Goal: Task Accomplishment & Management: Complete application form

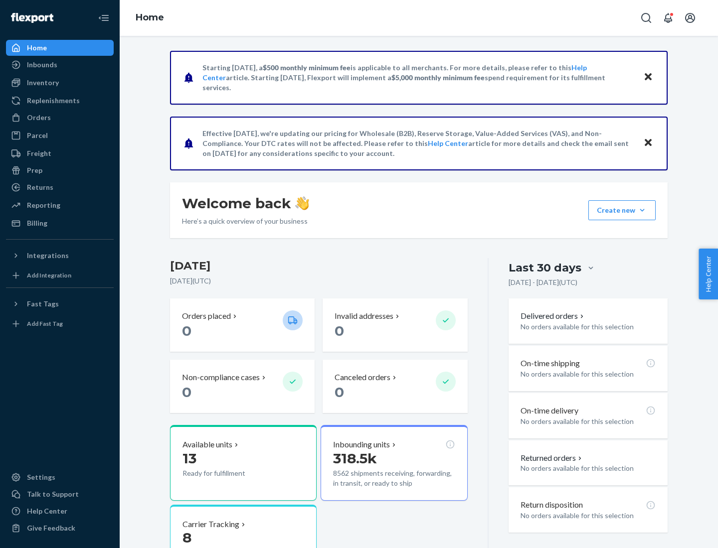
click at [642, 210] on button "Create new Create new inbound Create new order Create new product" at bounding box center [621, 210] width 67 height 20
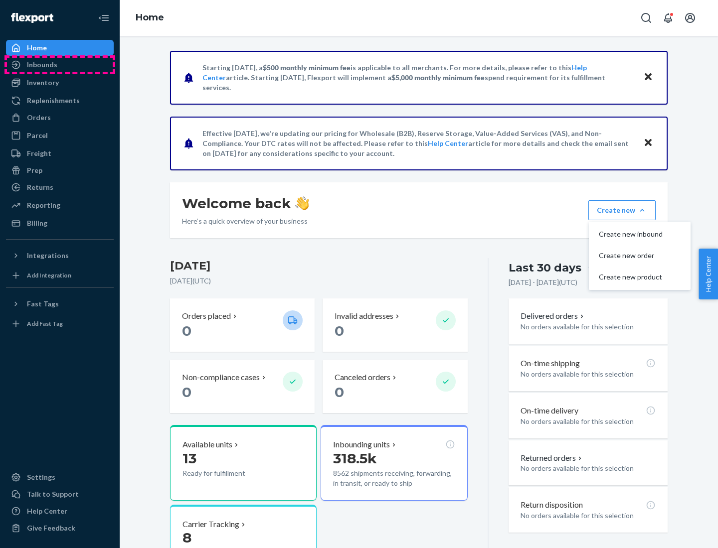
click at [60, 65] on div "Inbounds" at bounding box center [60, 65] width 106 height 14
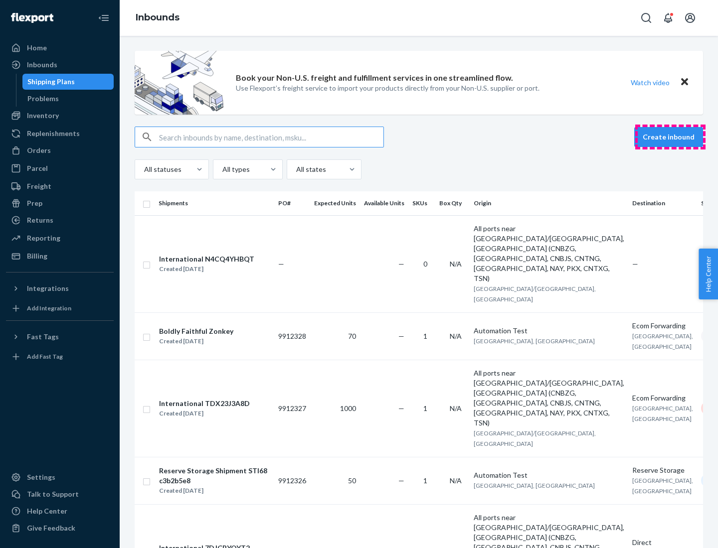
click at [670, 137] on button "Create inbound" at bounding box center [668, 137] width 69 height 20
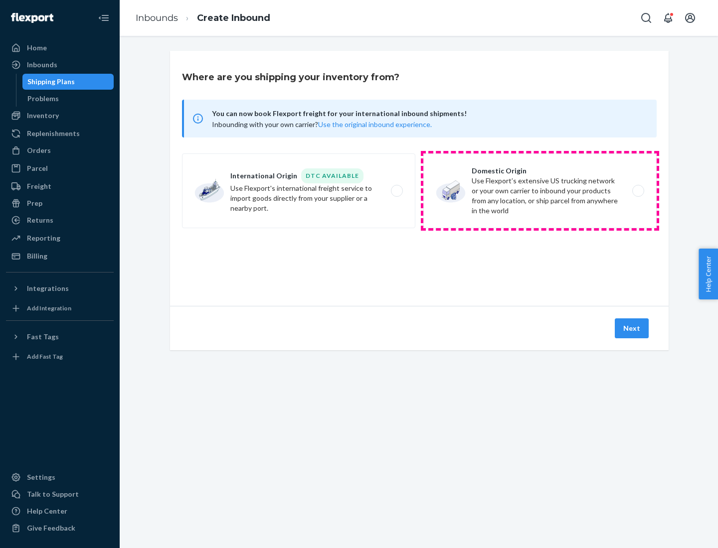
click at [540, 191] on label "Domestic Origin Use Flexport’s extensive US trucking network or your own carrie…" at bounding box center [539, 191] width 233 height 75
click at [638, 191] on input "Domestic Origin Use Flexport’s extensive US trucking network or your own carrie…" at bounding box center [641, 191] width 6 height 6
radio input "true"
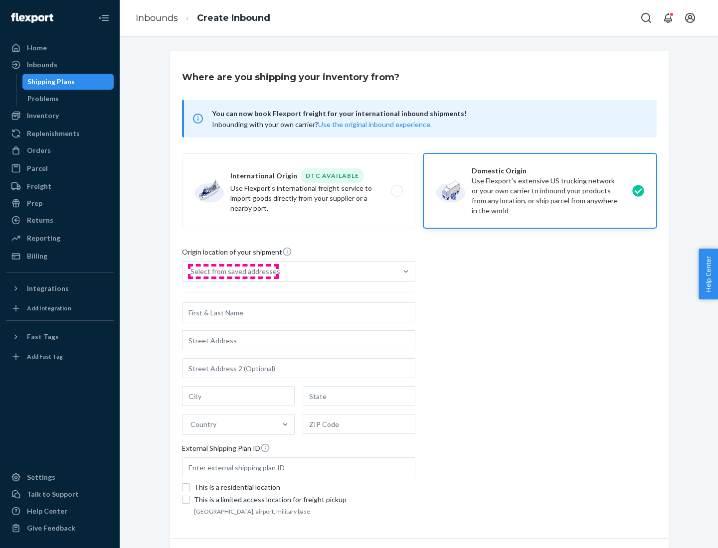
click at [233, 272] on div "Select from saved addresses" at bounding box center [235, 272] width 90 height 10
click at [191, 272] on input "Select from saved addresses" at bounding box center [190, 272] width 1 height 10
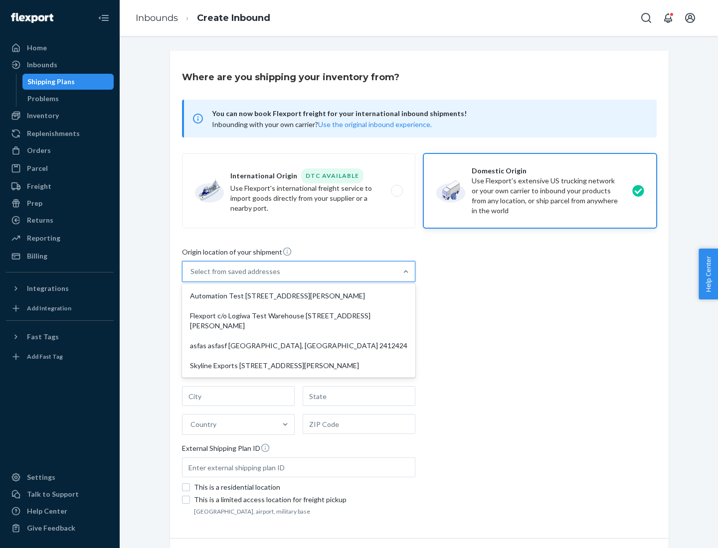
scroll to position [4, 0]
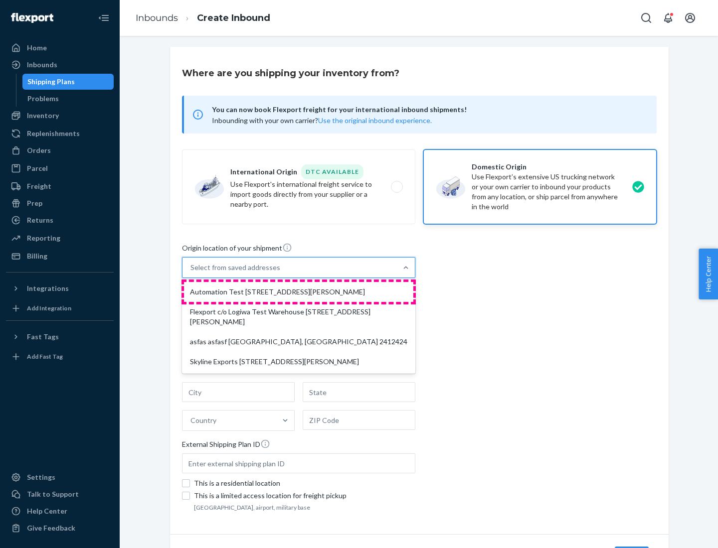
click at [299, 292] on div "Automation Test [STREET_ADDRESS][PERSON_NAME]" at bounding box center [298, 292] width 229 height 20
click at [191, 273] on input "option Automation Test [STREET_ADDRESS][PERSON_NAME] focused, 1 of 4. 4 results…" at bounding box center [190, 268] width 1 height 10
type input "Automation Test"
type input "9th Floor"
type input "[GEOGRAPHIC_DATA]"
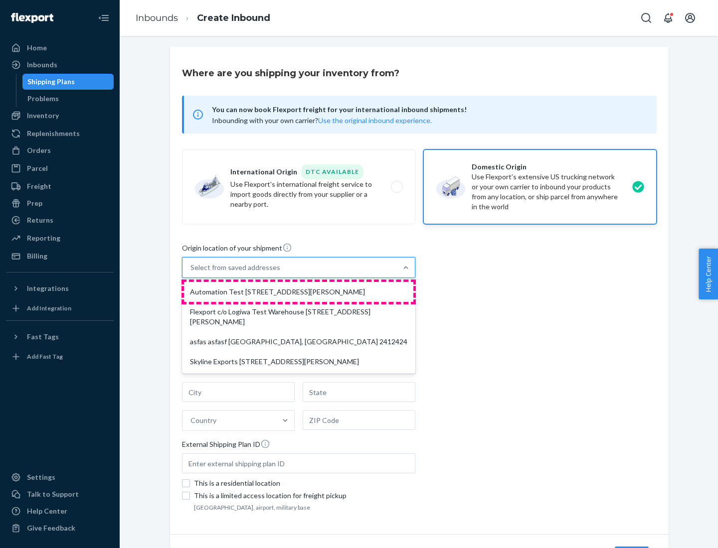
type input "CA"
type input "94104"
type input "[STREET_ADDRESS][PERSON_NAME]"
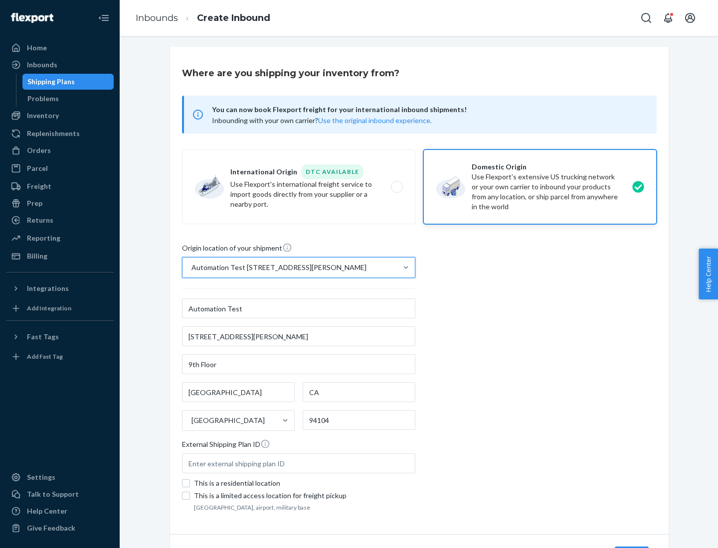
scroll to position [58, 0]
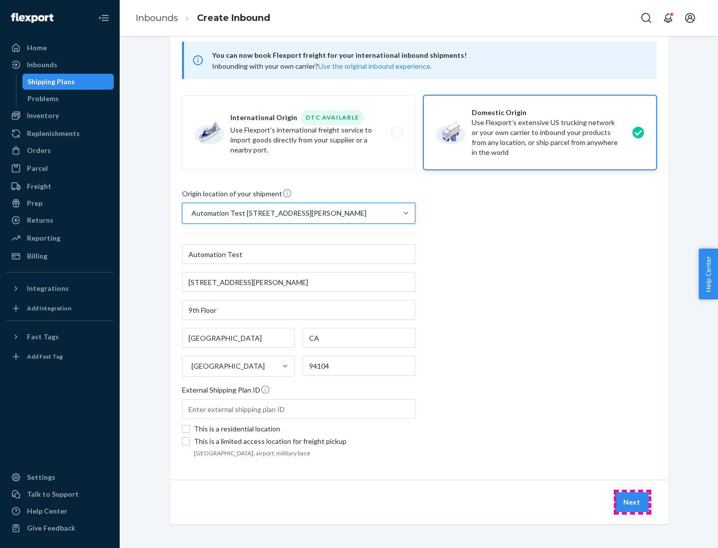
click at [632, 503] on button "Next" at bounding box center [632, 503] width 34 height 20
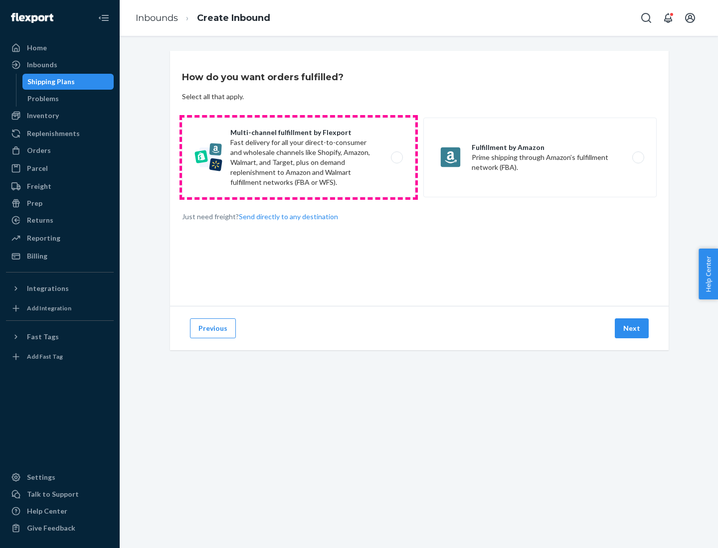
click at [299, 158] on label "Multi-channel fulfillment by Flexport Fast delivery for all your direct-to-cons…" at bounding box center [298, 158] width 233 height 80
click at [396, 158] on input "Multi-channel fulfillment by Flexport Fast delivery for all your direct-to-cons…" at bounding box center [399, 158] width 6 height 6
radio input "true"
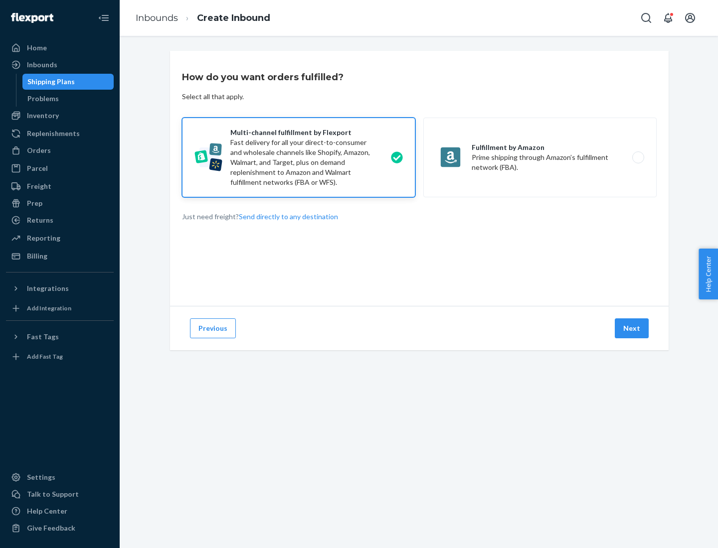
click at [632, 329] on button "Next" at bounding box center [632, 329] width 34 height 20
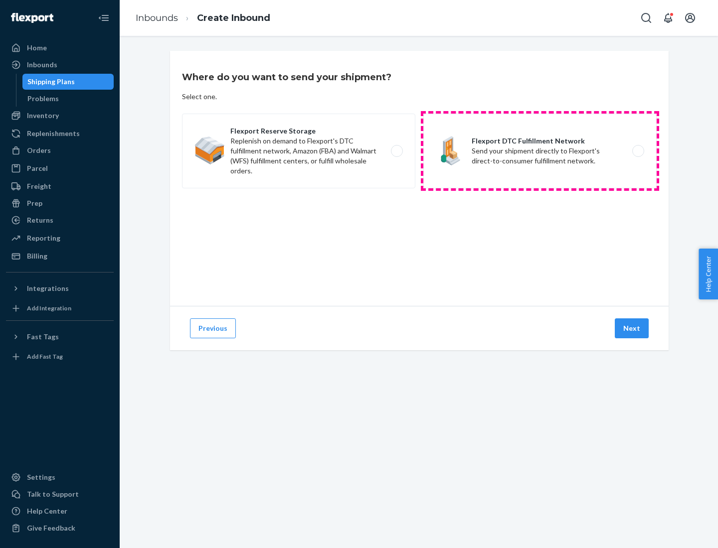
click at [540, 151] on label "Flexport DTC Fulfillment Network Send your shipment directly to Flexport's dire…" at bounding box center [539, 151] width 233 height 75
click at [638, 151] on input "Flexport DTC Fulfillment Network Send your shipment directly to Flexport's dire…" at bounding box center [641, 151] width 6 height 6
radio input "true"
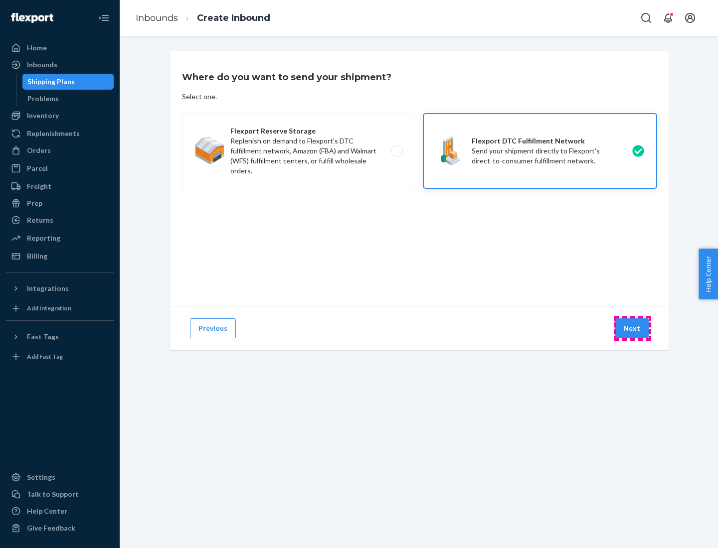
click at [632, 329] on button "Next" at bounding box center [632, 329] width 34 height 20
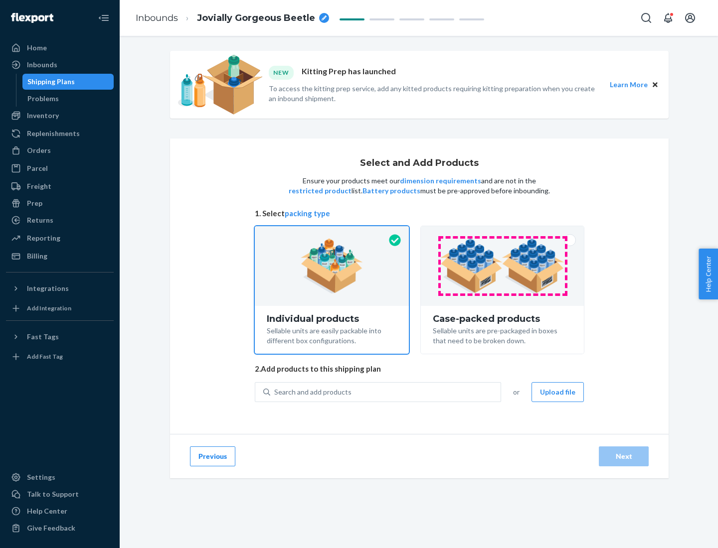
click at [503, 266] on img at bounding box center [502, 266] width 124 height 55
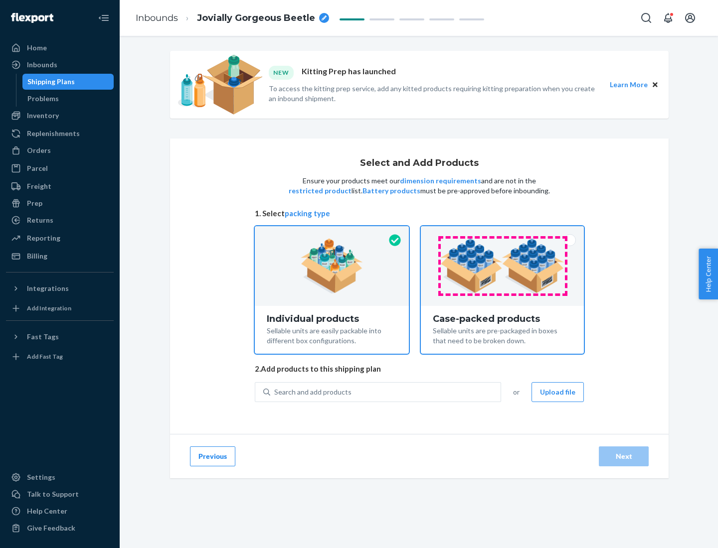
click at [503, 233] on input "Case-packed products Sellable units are pre-packaged in boxes that need to be b…" at bounding box center [502, 229] width 6 height 6
radio input "true"
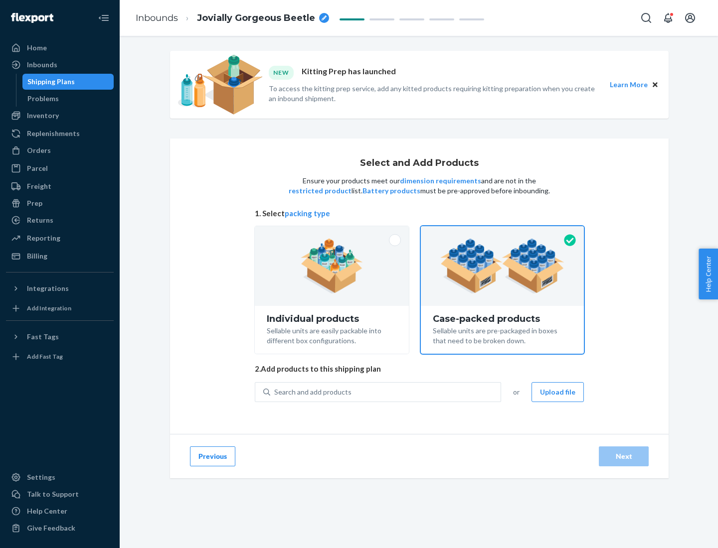
radio input "false"
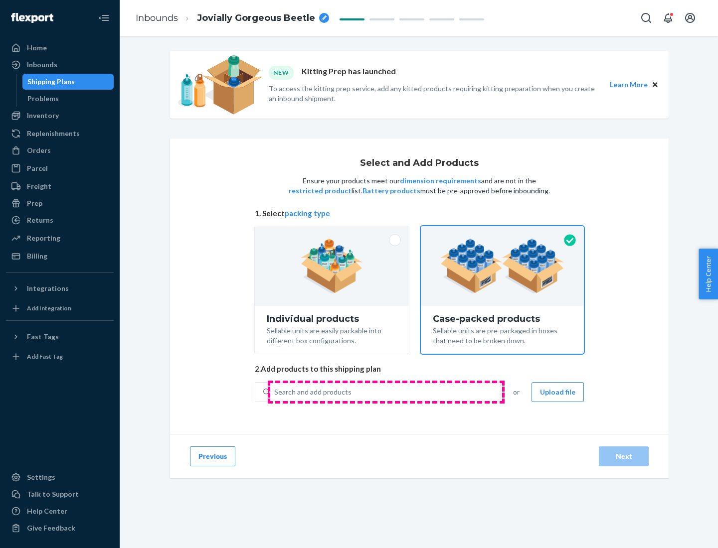
click at [386, 392] on div "Search and add products" at bounding box center [385, 392] width 230 height 18
click at [275, 392] on input "Search and add products" at bounding box center [274, 392] width 1 height 10
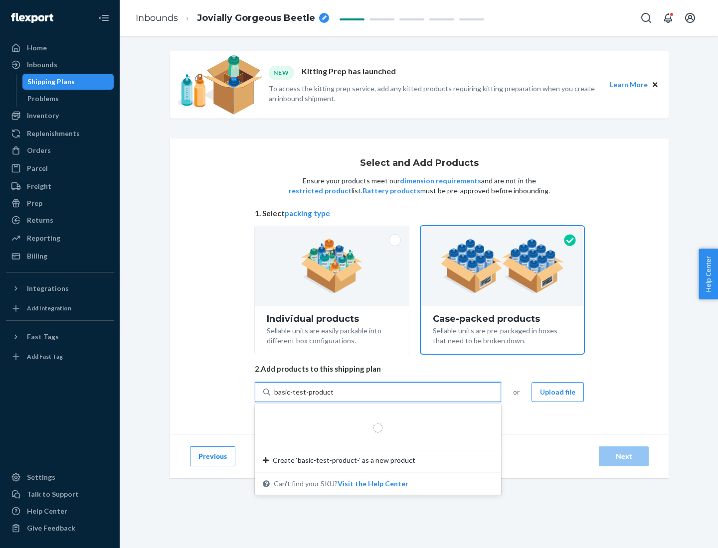
type input "basic-test-product-1"
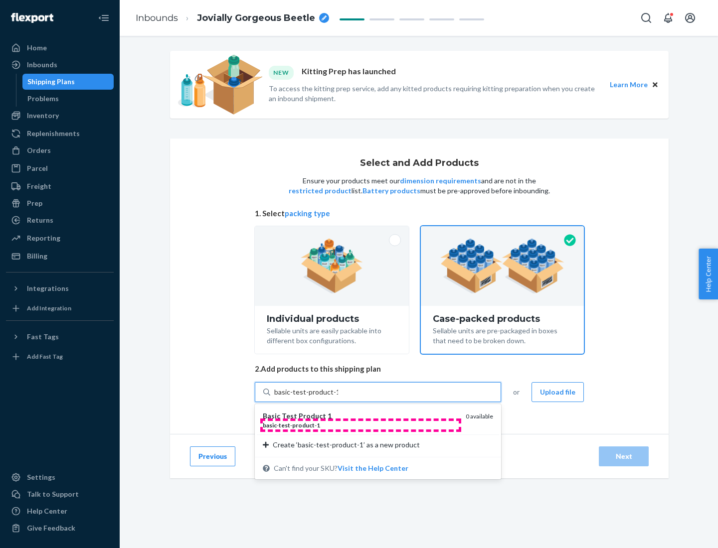
click at [360, 425] on div "basic - test - product - 1" at bounding box center [360, 425] width 195 height 8
click at [338, 397] on input "basic-test-product-1" at bounding box center [306, 392] width 64 height 10
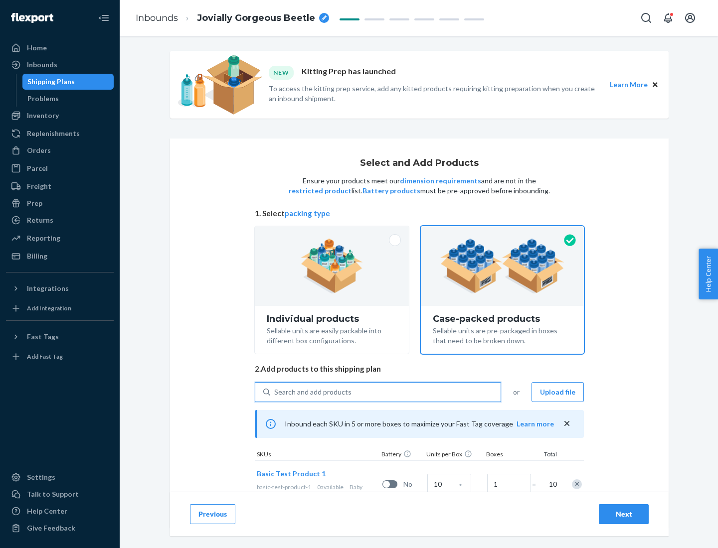
scroll to position [36, 0]
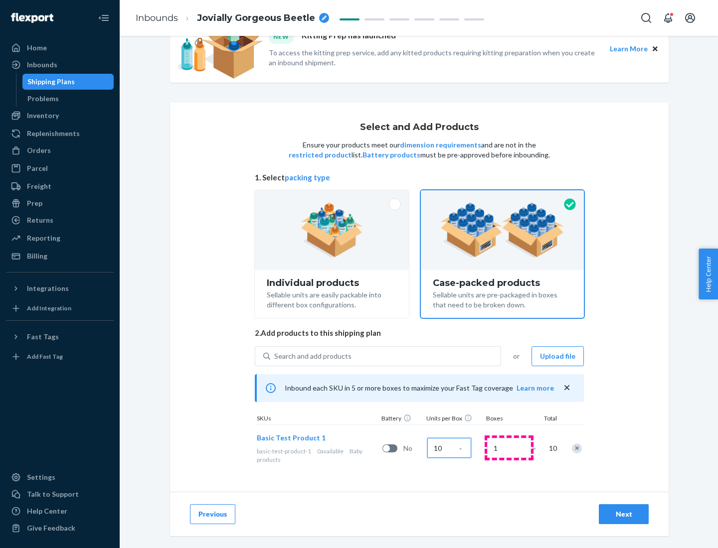
type input "10"
type input "7"
click at [624, 515] on div "Next" at bounding box center [623, 515] width 33 height 10
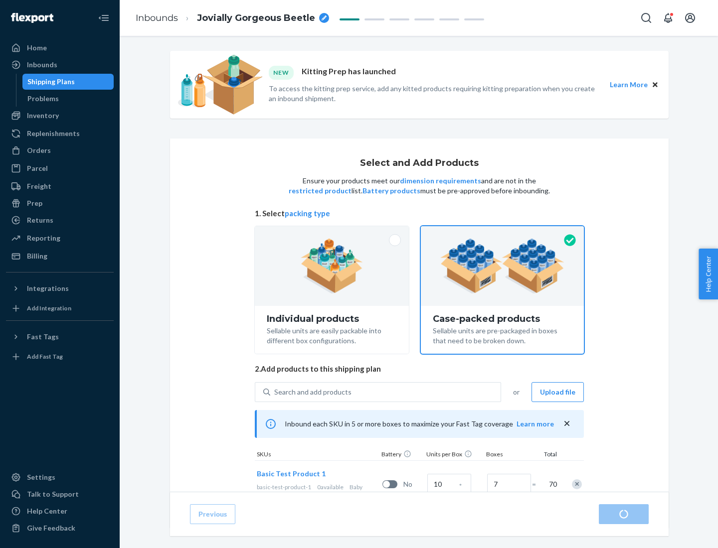
radio input "true"
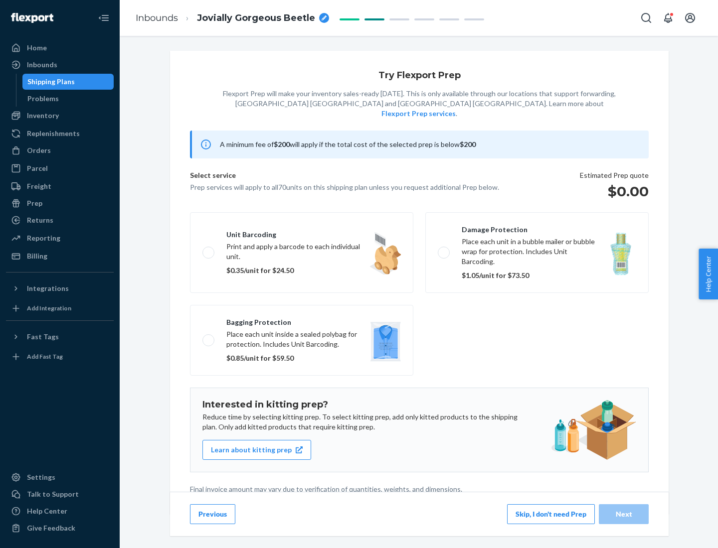
scroll to position [2, 0]
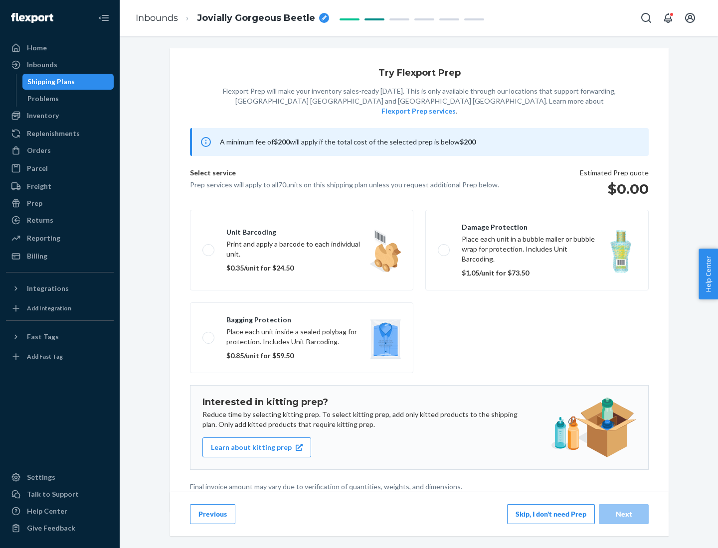
click at [302, 318] on label "Bagging protection Place each unit inside a sealed polybag for protection. Incl…" at bounding box center [301, 338] width 223 height 71
click at [209, 335] on input "Bagging protection Place each unit inside a sealed polybag for protection. Incl…" at bounding box center [205, 338] width 6 height 6
checkbox input "true"
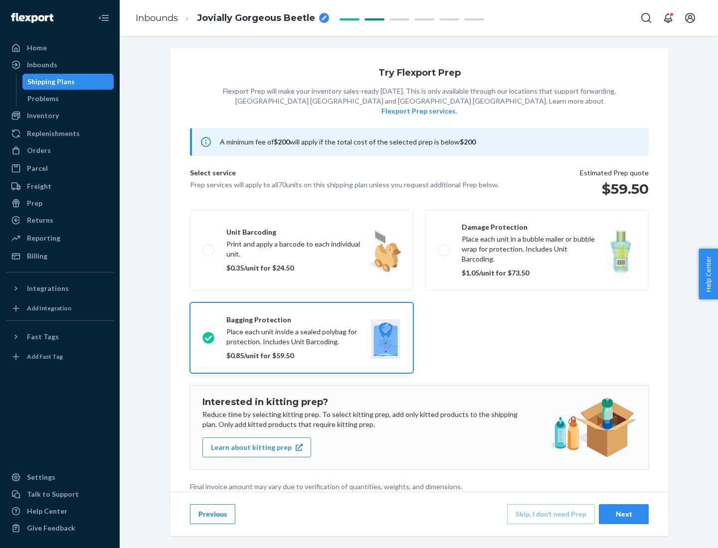
click at [624, 514] on div "Next" at bounding box center [623, 515] width 33 height 10
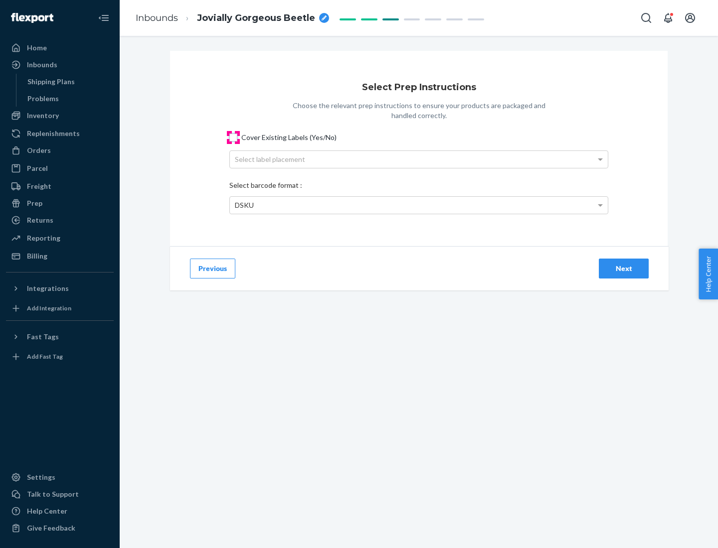
click at [233, 137] on input "Cover Existing Labels (Yes/No)" at bounding box center [233, 138] width 8 height 8
checkbox input "true"
click at [419, 159] on div "Select label placement" at bounding box center [419, 159] width 378 height 17
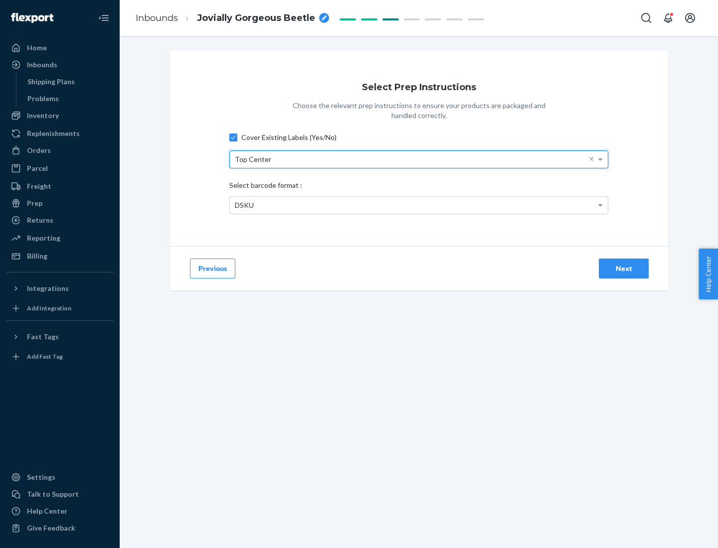
click at [419, 205] on div "DSKU" at bounding box center [419, 205] width 378 height 17
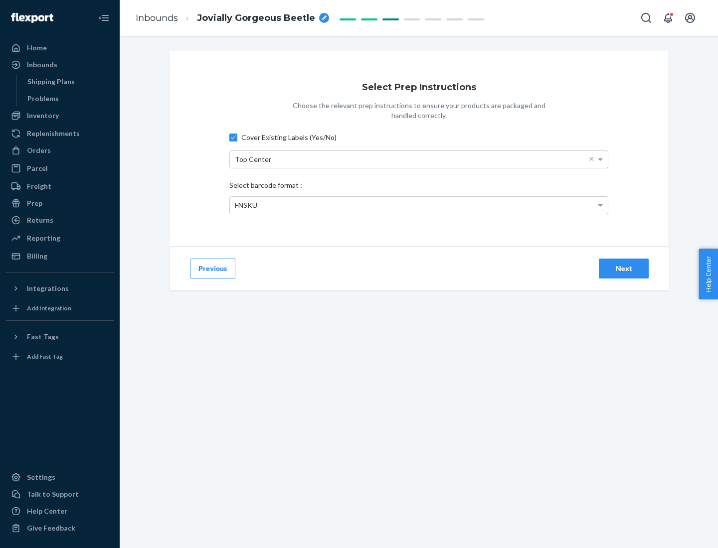
click at [624, 268] on div "Next" at bounding box center [623, 269] width 33 height 10
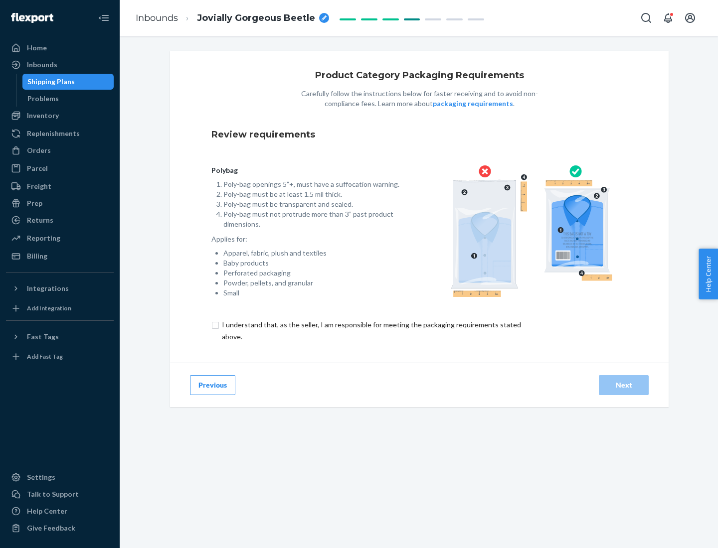
click at [370, 331] on input "checkbox" at bounding box center [377, 331] width 332 height 24
checkbox input "true"
click at [624, 385] on div "Next" at bounding box center [623, 385] width 33 height 10
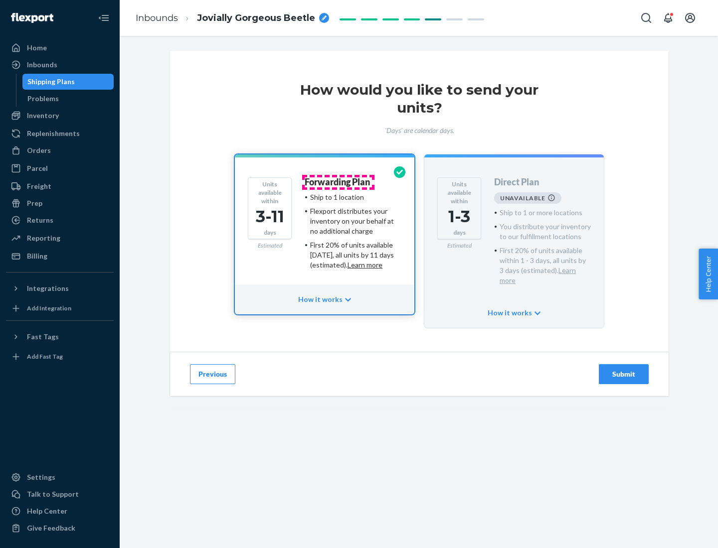
click at [338, 182] on h4 "Forwarding Plan" at bounding box center [337, 183] width 65 height 10
click at [624, 369] on div "Submit" at bounding box center [623, 374] width 33 height 10
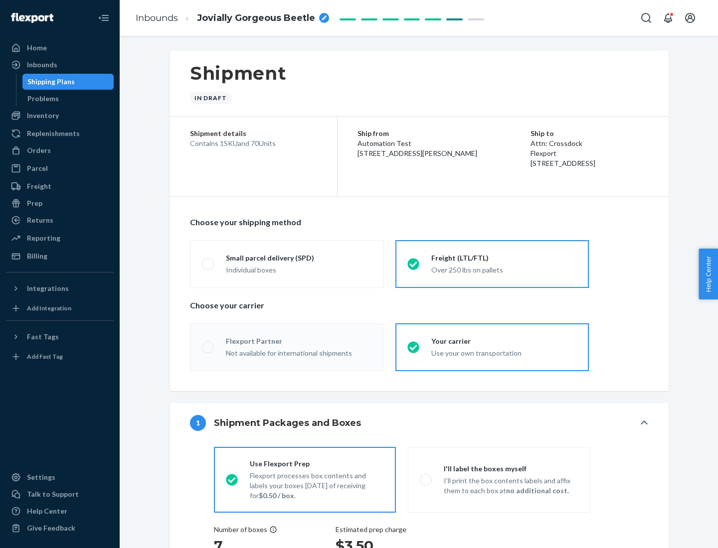
radio input "true"
radio input "false"
radio input "true"
radio input "false"
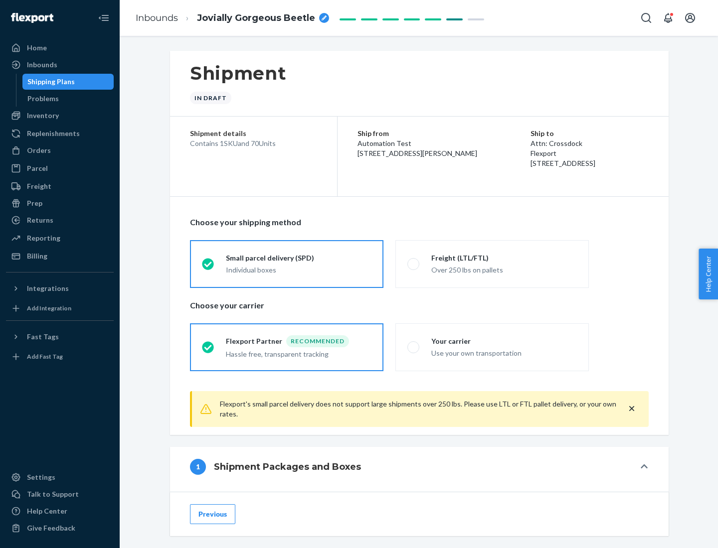
click at [492, 264] on div "Over 250 lbs on pallets" at bounding box center [504, 269] width 146 height 12
click at [414, 264] on input "Freight (LTL/FTL) Over 250 lbs on pallets" at bounding box center [410, 264] width 6 height 6
radio input "true"
radio input "false"
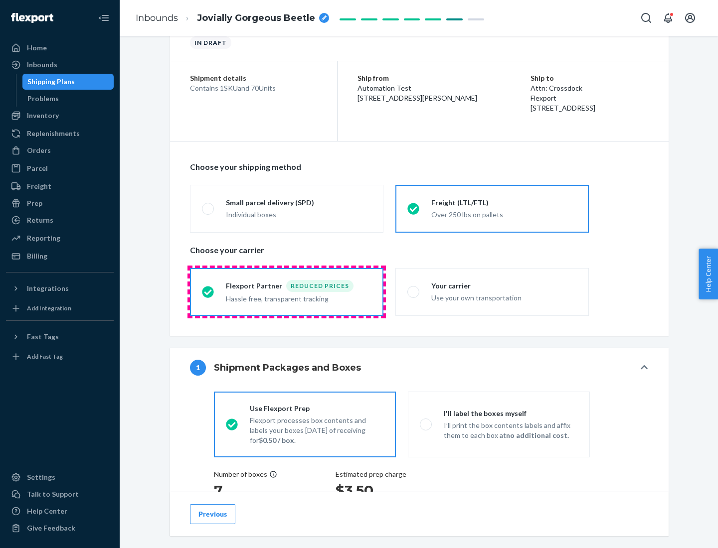
click at [287, 292] on div "Hassle free, transparent tracking" at bounding box center [299, 298] width 146 height 12
click at [208, 292] on input "Flexport Partner Reduced prices Hassle free, transparent tracking" at bounding box center [205, 292] width 6 height 6
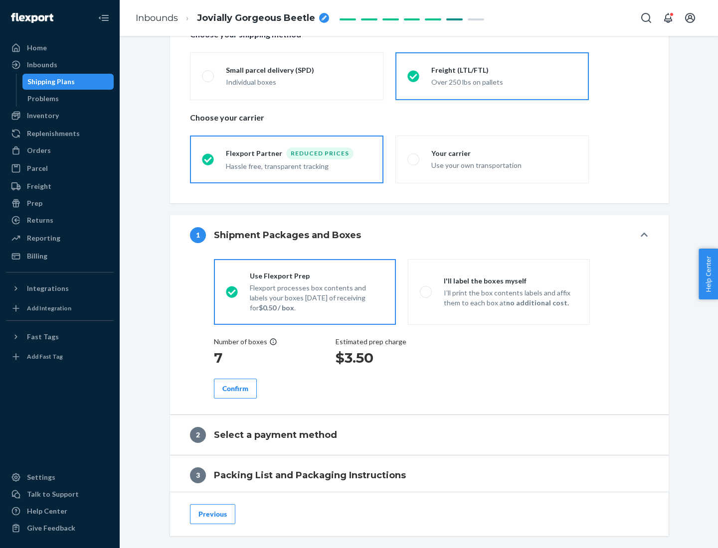
click at [499, 292] on p "I’ll print the box contents labels and affix them to each box at no additional …" at bounding box center [511, 298] width 134 height 20
click at [426, 292] on input "I'll label the boxes myself I’ll print the box contents labels and affix them t…" at bounding box center [423, 292] width 6 height 6
radio input "true"
radio input "false"
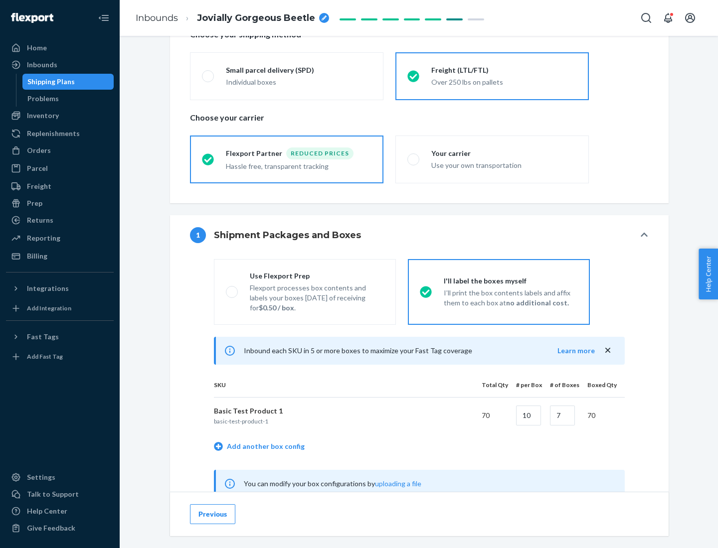
scroll to position [312, 0]
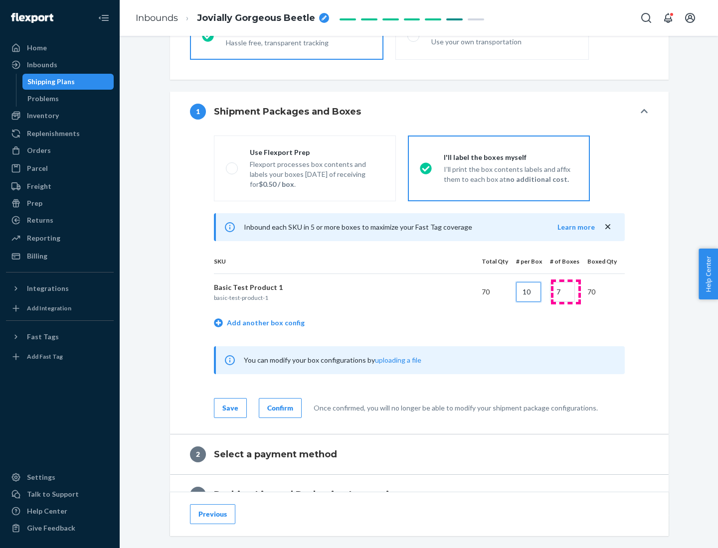
type input "10"
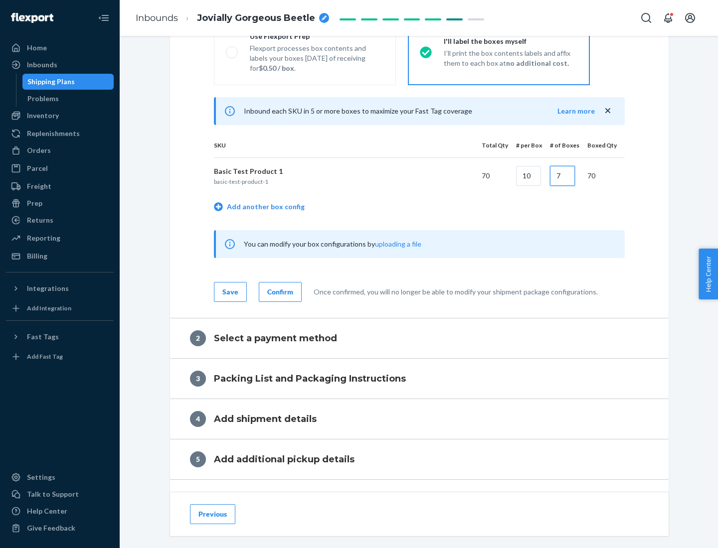
type input "7"
click at [279, 292] on div "Confirm" at bounding box center [280, 292] width 26 height 10
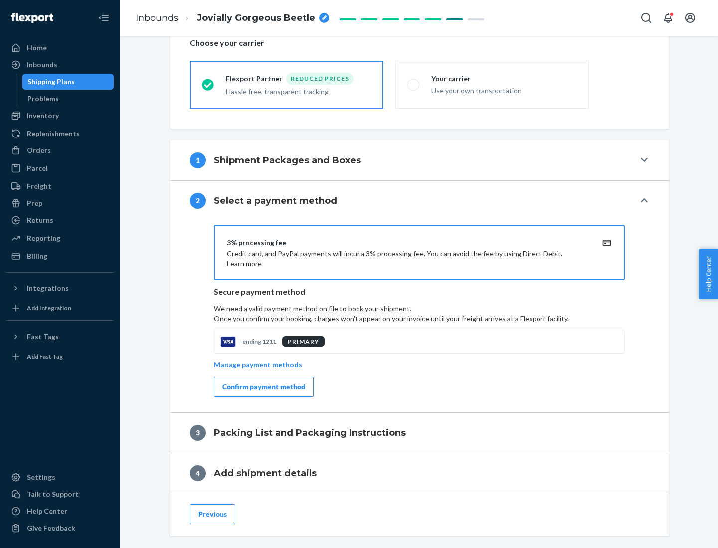
scroll to position [357, 0]
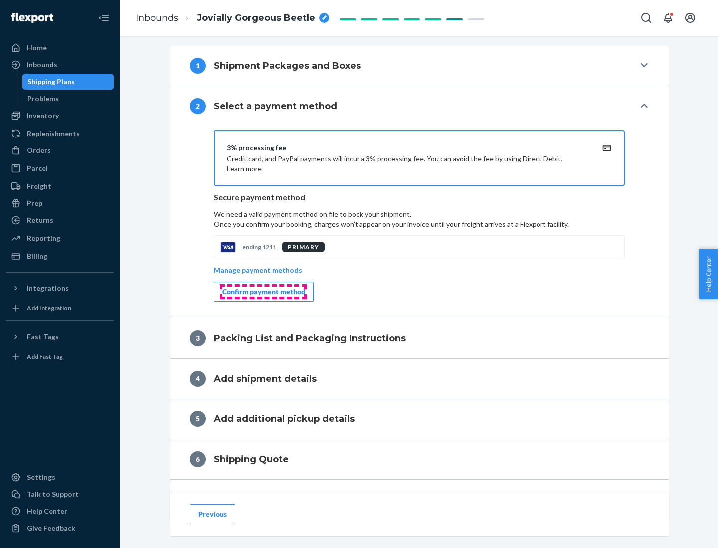
click at [263, 292] on div "Confirm payment method" at bounding box center [263, 292] width 83 height 10
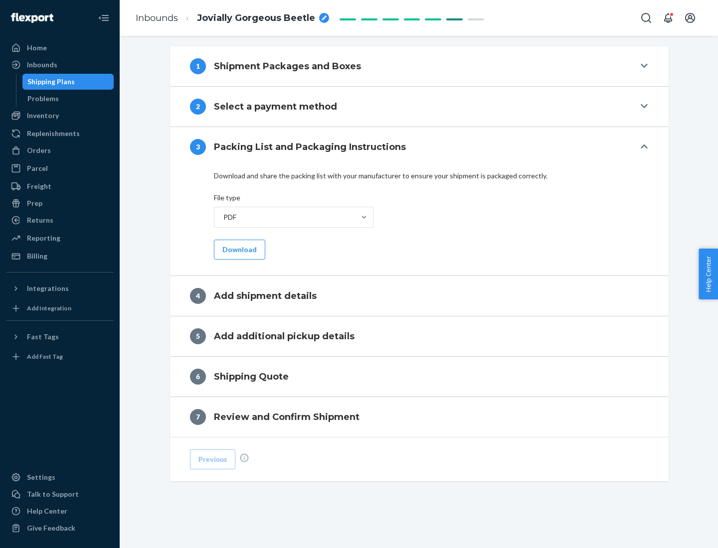
scroll to position [315, 0]
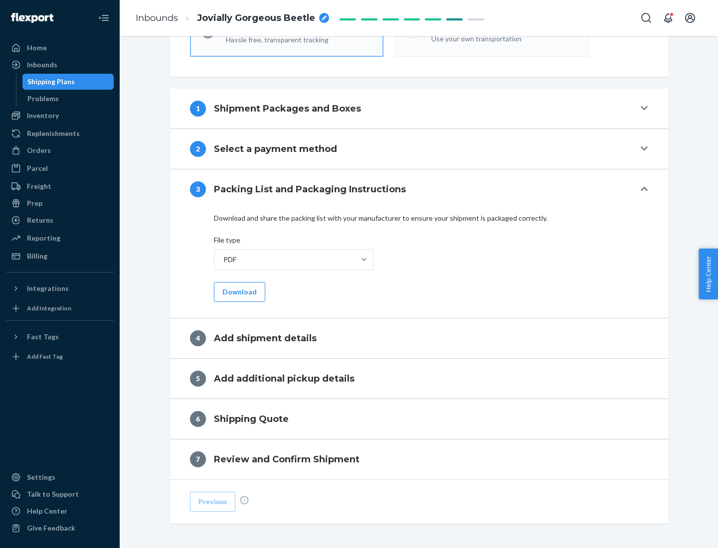
click at [238, 292] on button "Download" at bounding box center [239, 292] width 51 height 20
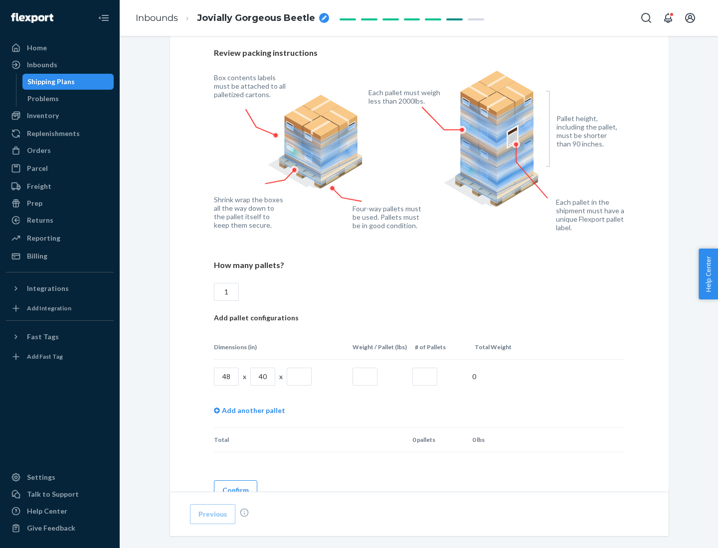
scroll to position [684, 0]
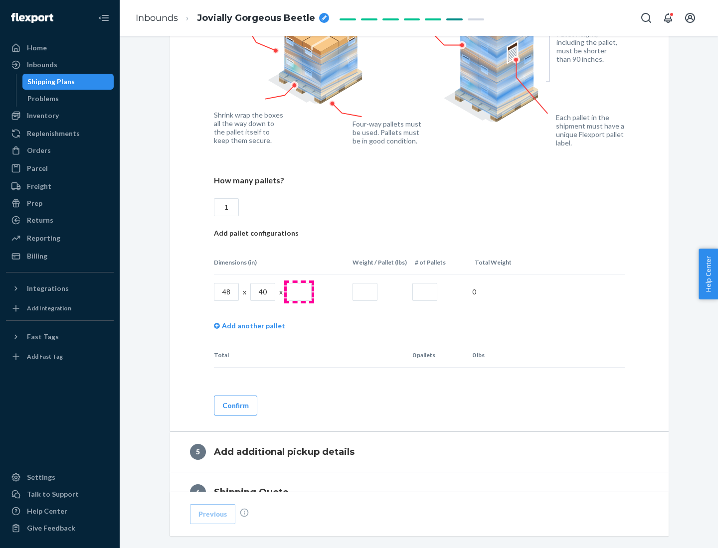
type input "1"
type input "40"
type input "200"
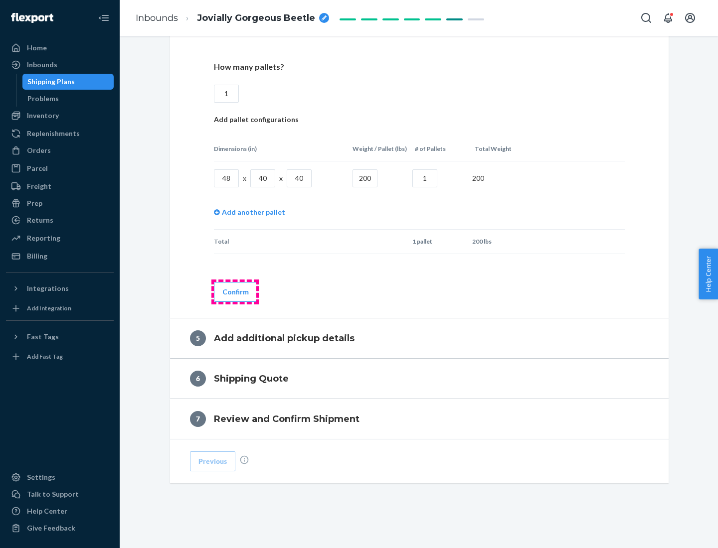
type input "1"
click at [235, 292] on button "Confirm" at bounding box center [235, 292] width 43 height 20
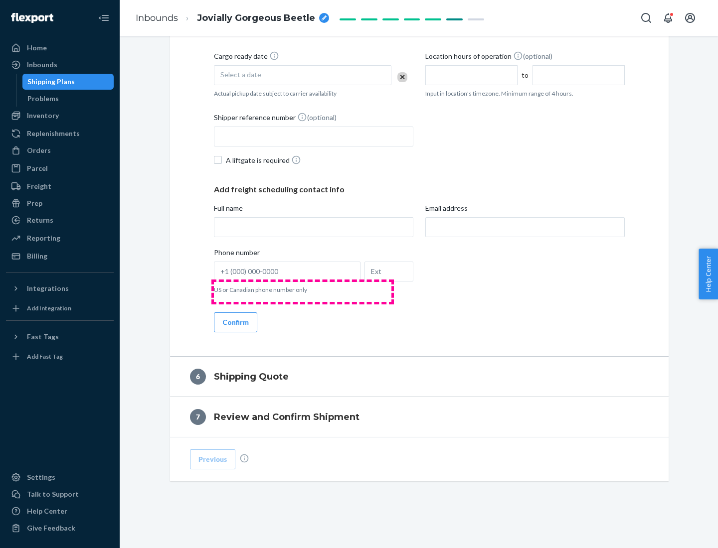
scroll to position [341, 0]
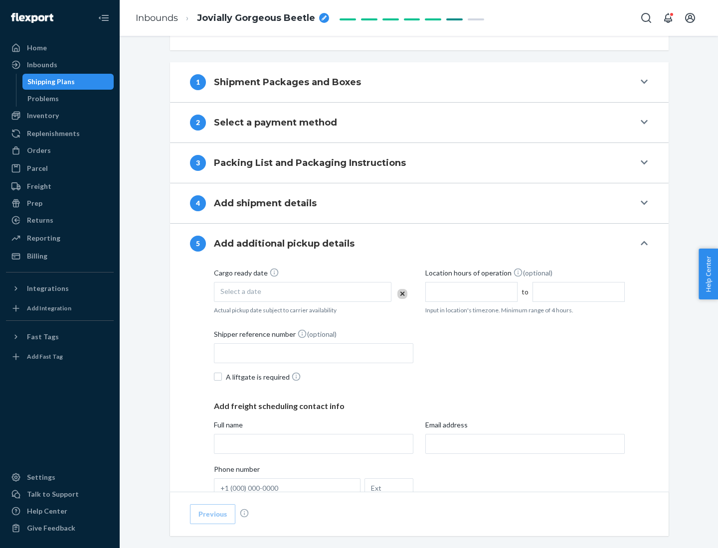
click at [303, 292] on div "Select a date" at bounding box center [303, 292] width 178 height 20
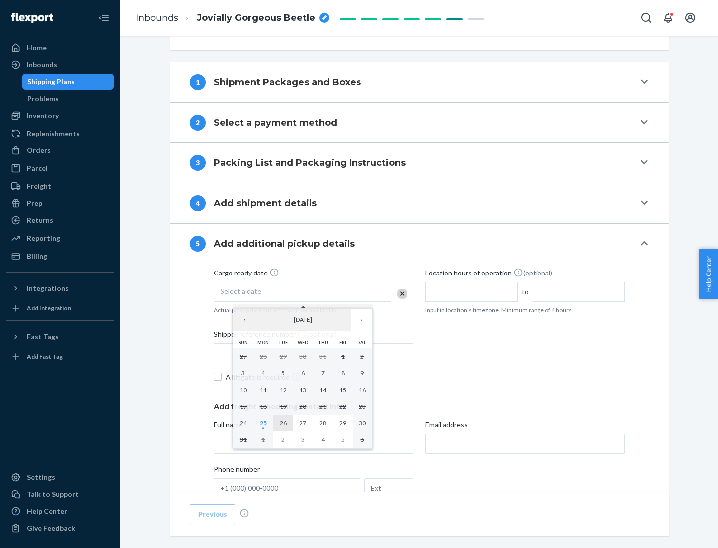
click at [283, 423] on abbr "26" at bounding box center [283, 423] width 7 height 7
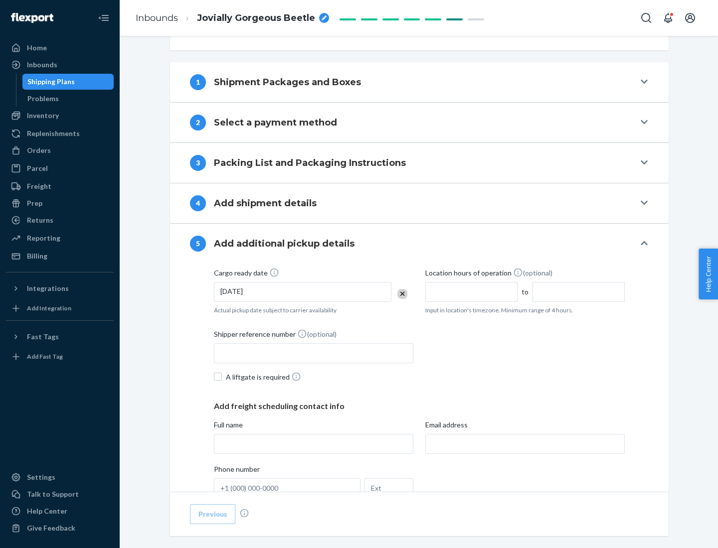
scroll to position [493, 0]
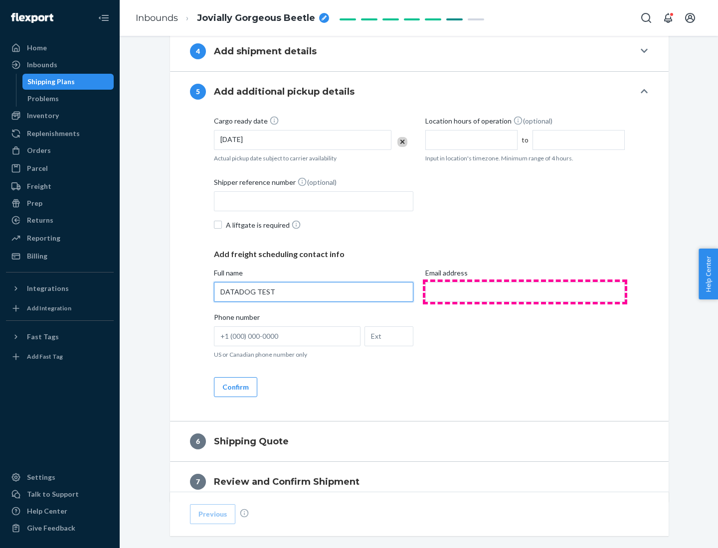
type input "DATADOG TEST"
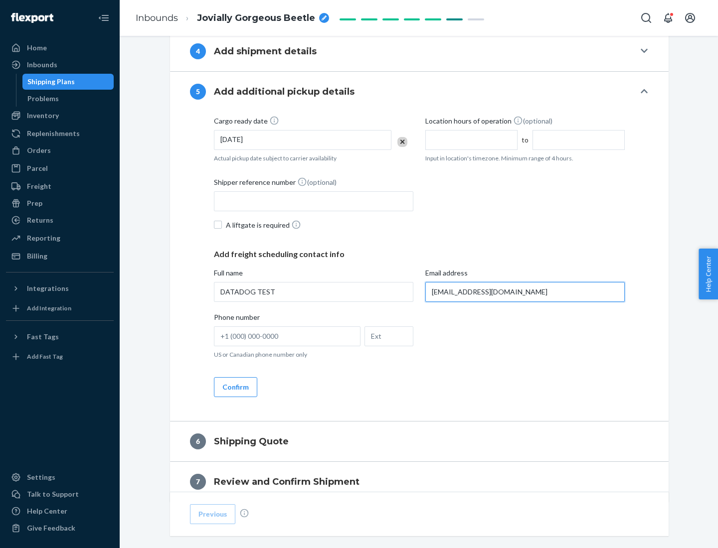
scroll to position [537, 0]
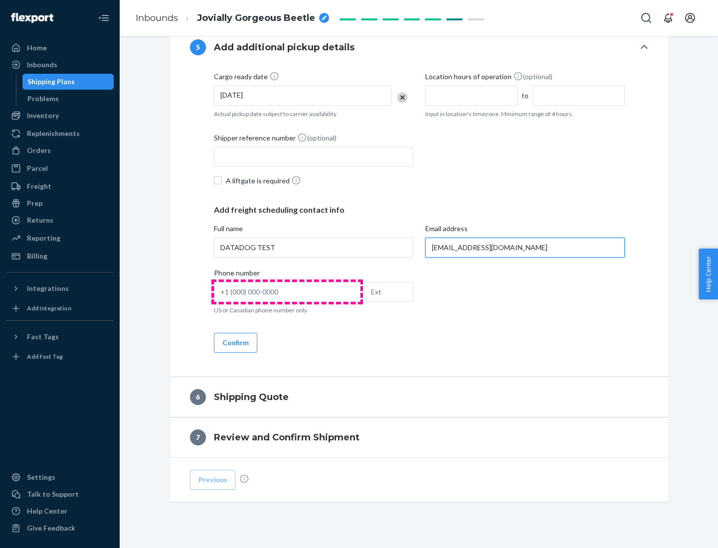
type input "[EMAIL_ADDRESS][DOMAIN_NAME]"
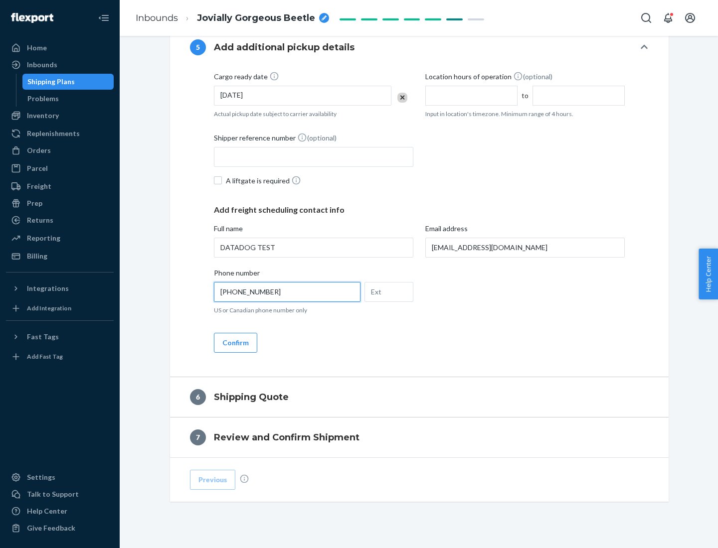
scroll to position [558, 0]
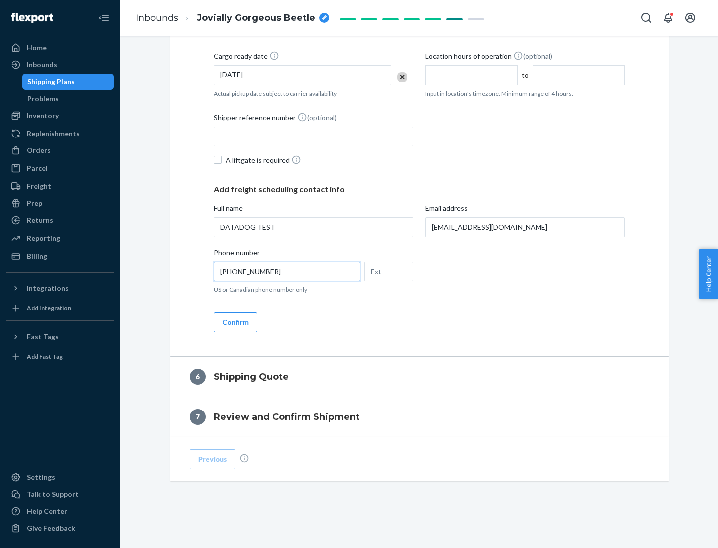
type input "[PHONE_NUMBER]"
click at [235, 322] on button "Confirm" at bounding box center [235, 323] width 43 height 20
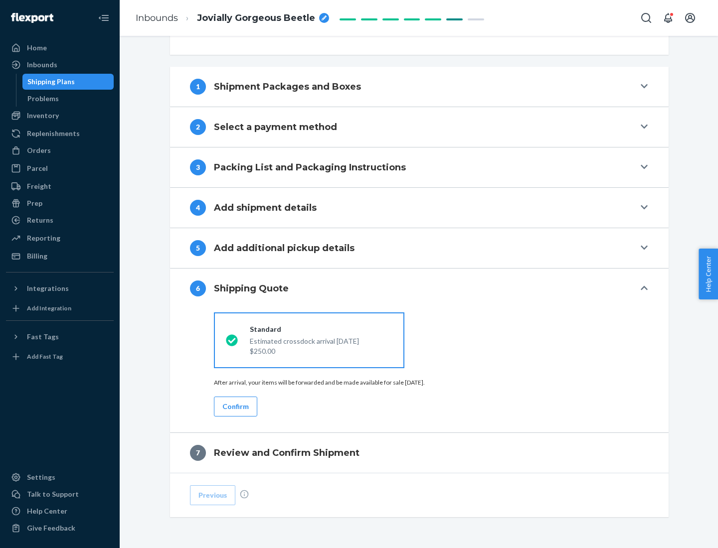
scroll to position [372, 0]
